Goal: Find specific page/section: Find specific page/section

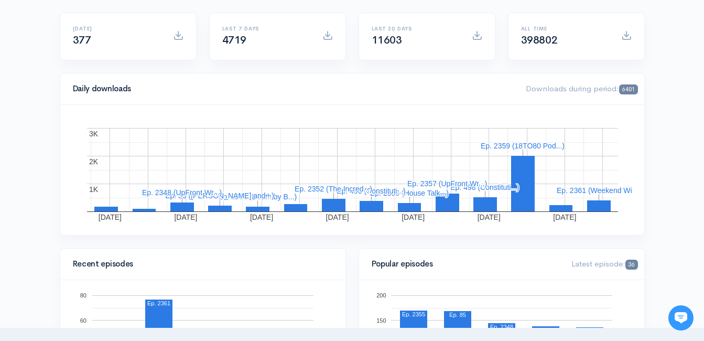
scroll to position [314, 0]
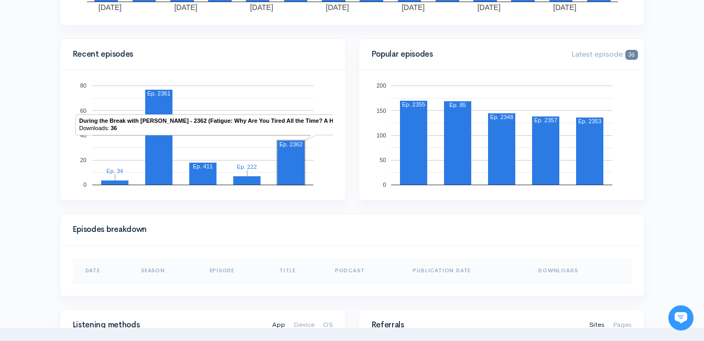
click at [287, 182] on rect "A chart." at bounding box center [290, 162] width 27 height 44
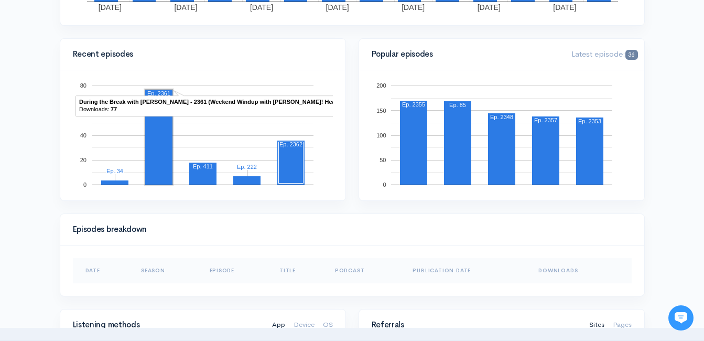
click at [157, 152] on rect "A chart." at bounding box center [158, 137] width 27 height 95
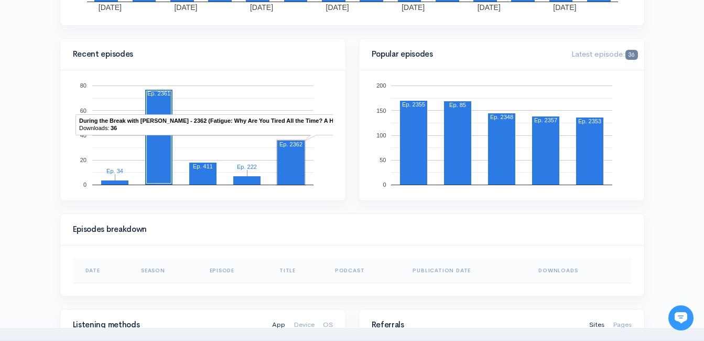
click at [297, 158] on rect "A chart." at bounding box center [290, 162] width 27 height 44
